Goal: Download file/media

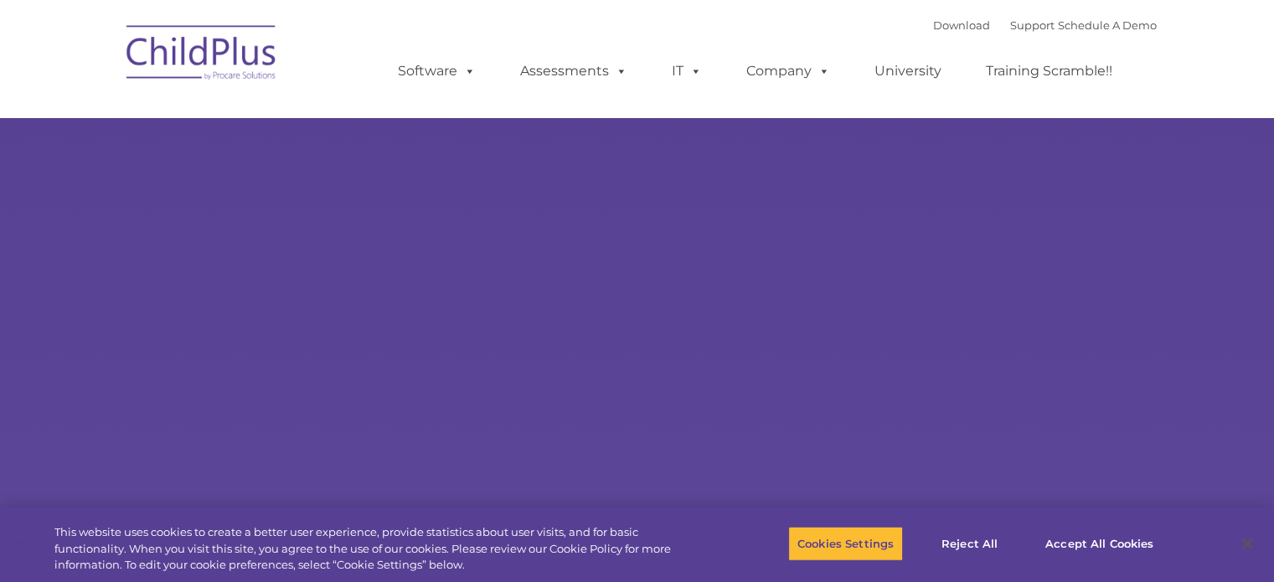
select select "MEDIUM"
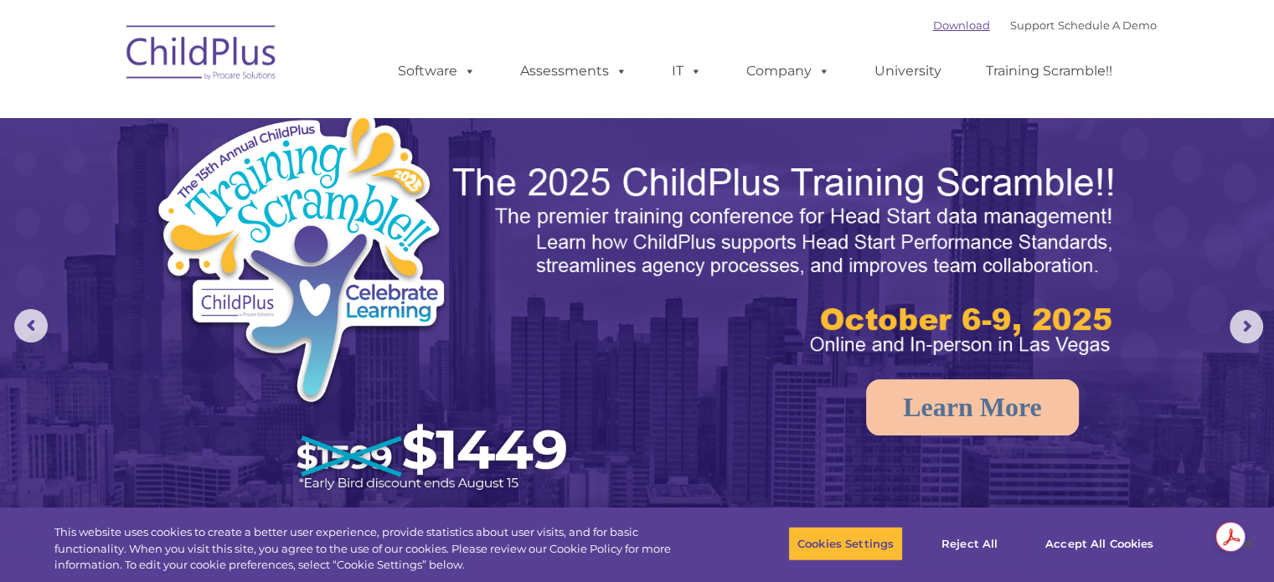
click at [938, 23] on link "Download" at bounding box center [961, 24] width 57 height 13
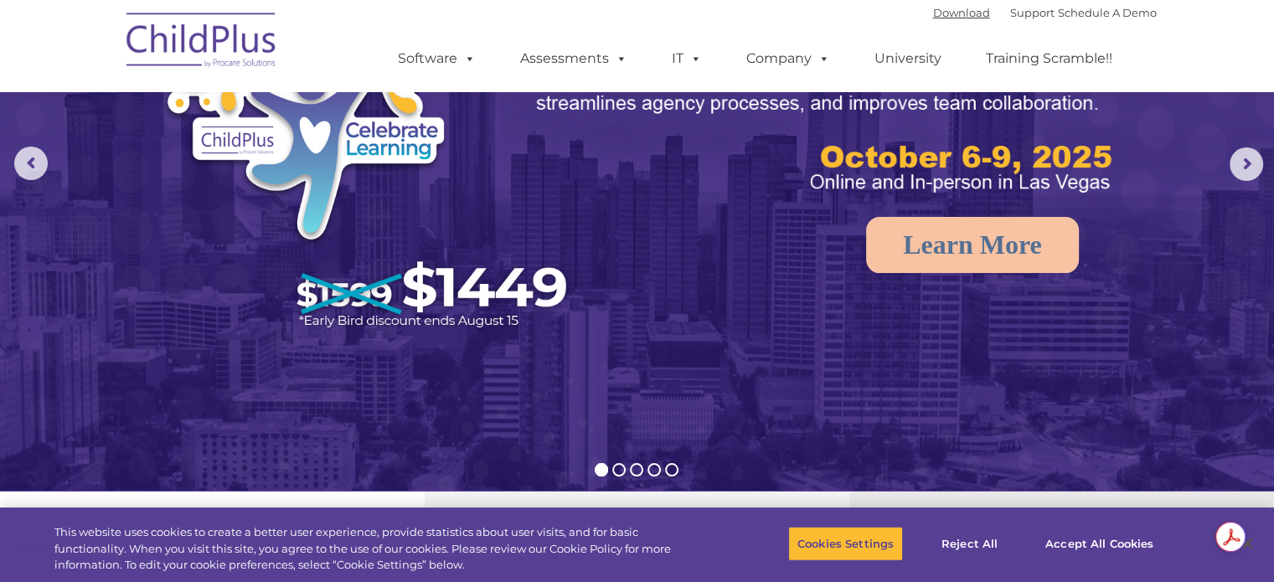
scroll to position [168, 0]
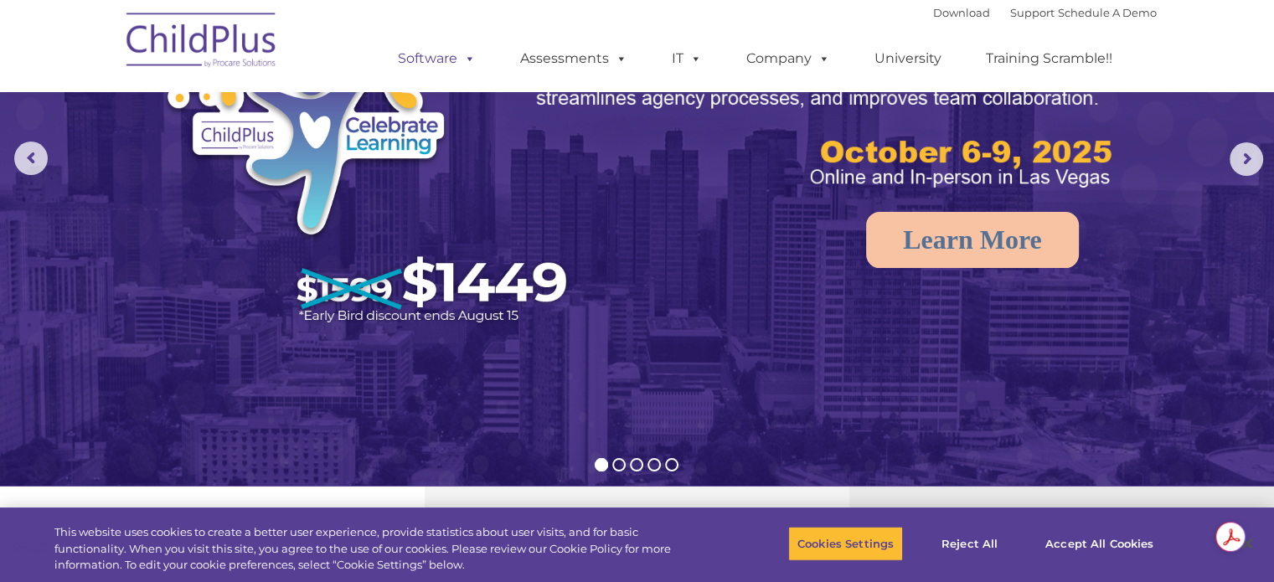
click at [437, 60] on link "Software" at bounding box center [436, 59] width 111 height 34
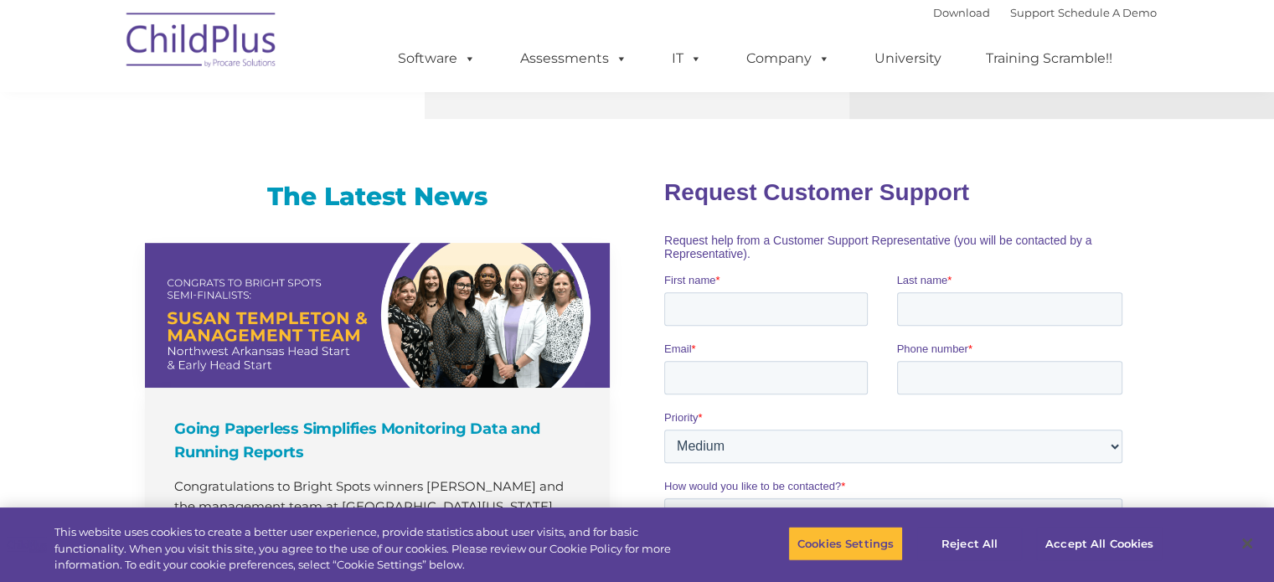
scroll to position [1072, 0]
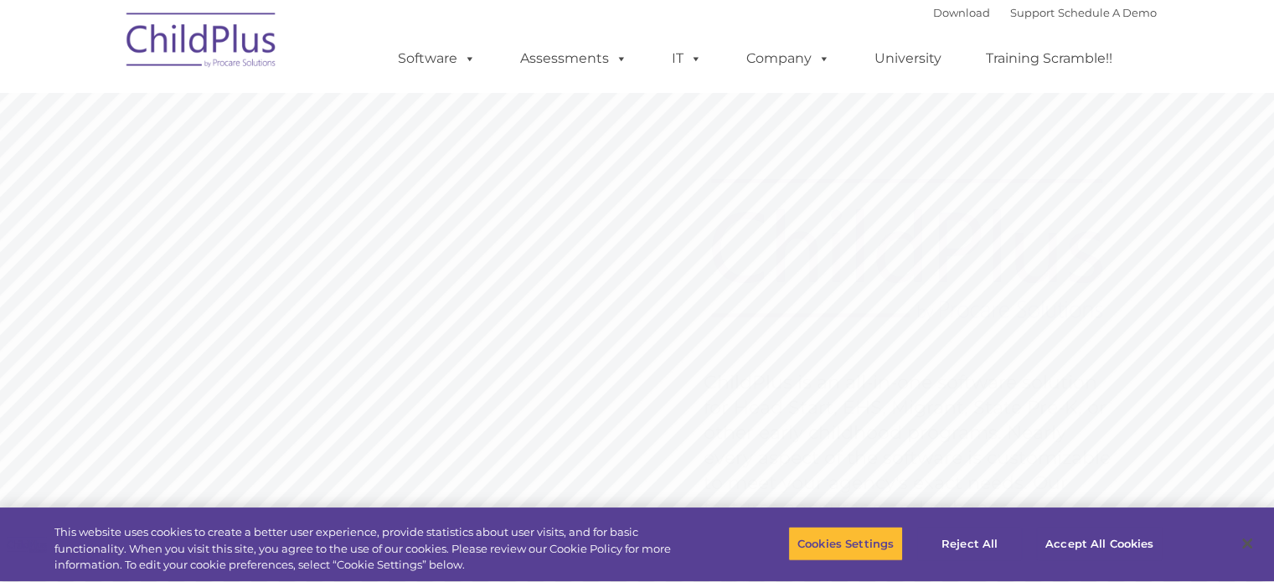
type input ""
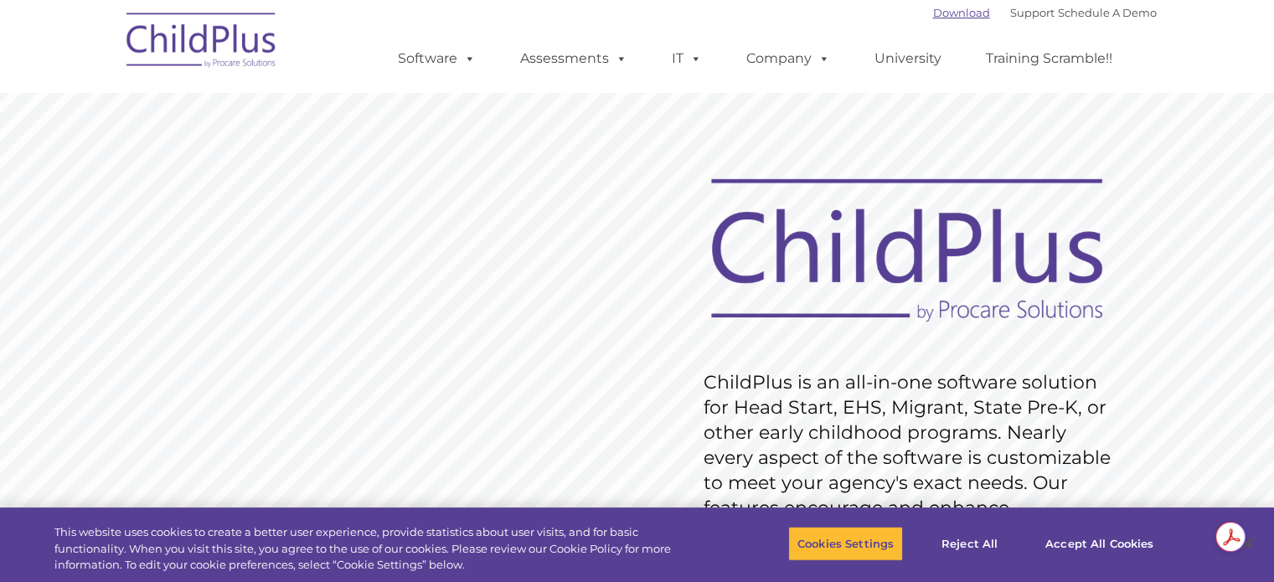
click at [938, 14] on link "Download" at bounding box center [961, 12] width 57 height 13
